Goal: Task Accomplishment & Management: Manage account settings

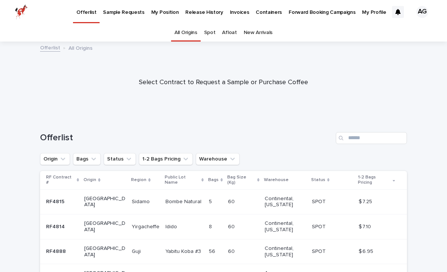
click at [160, 8] on p "My Position" at bounding box center [165, 8] width 28 height 16
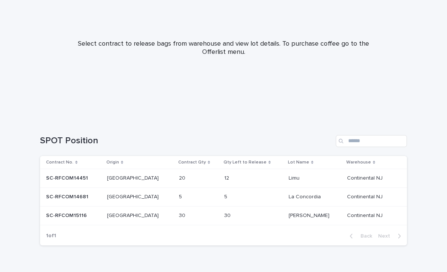
scroll to position [85, 0]
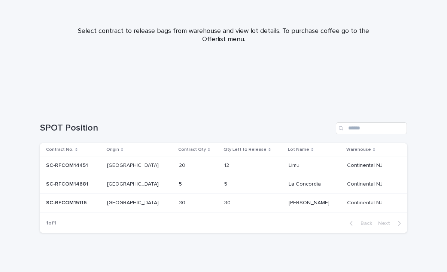
click at [224, 169] on div "12 12" at bounding box center [253, 166] width 58 height 12
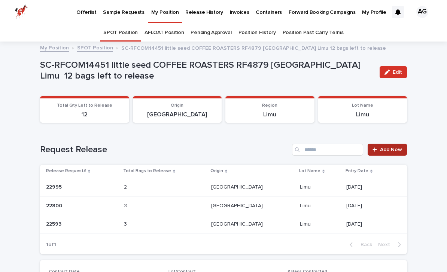
click at [386, 148] on span "Add New" at bounding box center [391, 149] width 22 height 5
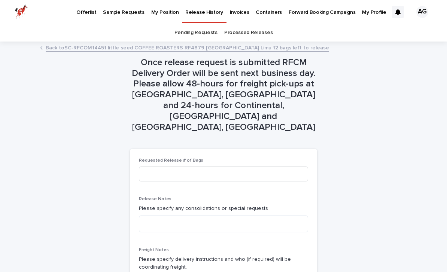
click at [223, 158] on div "Requested Release # of Bags" at bounding box center [223, 172] width 169 height 29
click at [214, 167] on input at bounding box center [223, 174] width 169 height 15
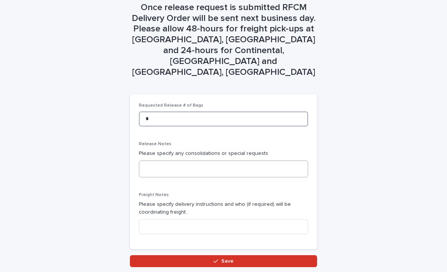
type input "*"
click at [211, 161] on textarea at bounding box center [223, 169] width 169 height 17
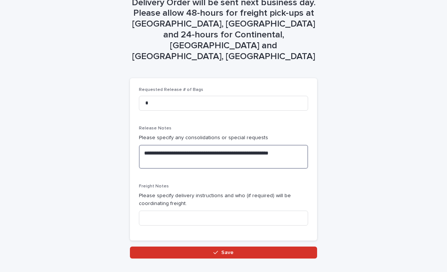
scroll to position [70, 0]
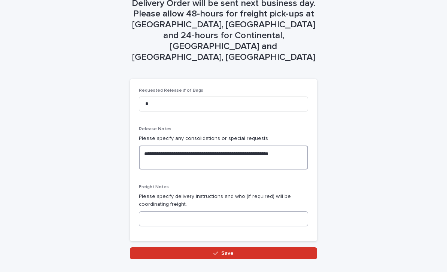
type textarea "**********"
click at [168, 212] on input at bounding box center [223, 219] width 169 height 15
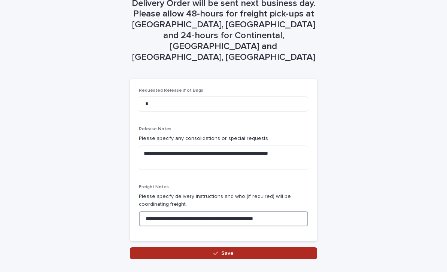
type input "**********"
click at [191, 248] on button "Save" at bounding box center [223, 254] width 187 height 12
